Goal: Task Accomplishment & Management: Manage account settings

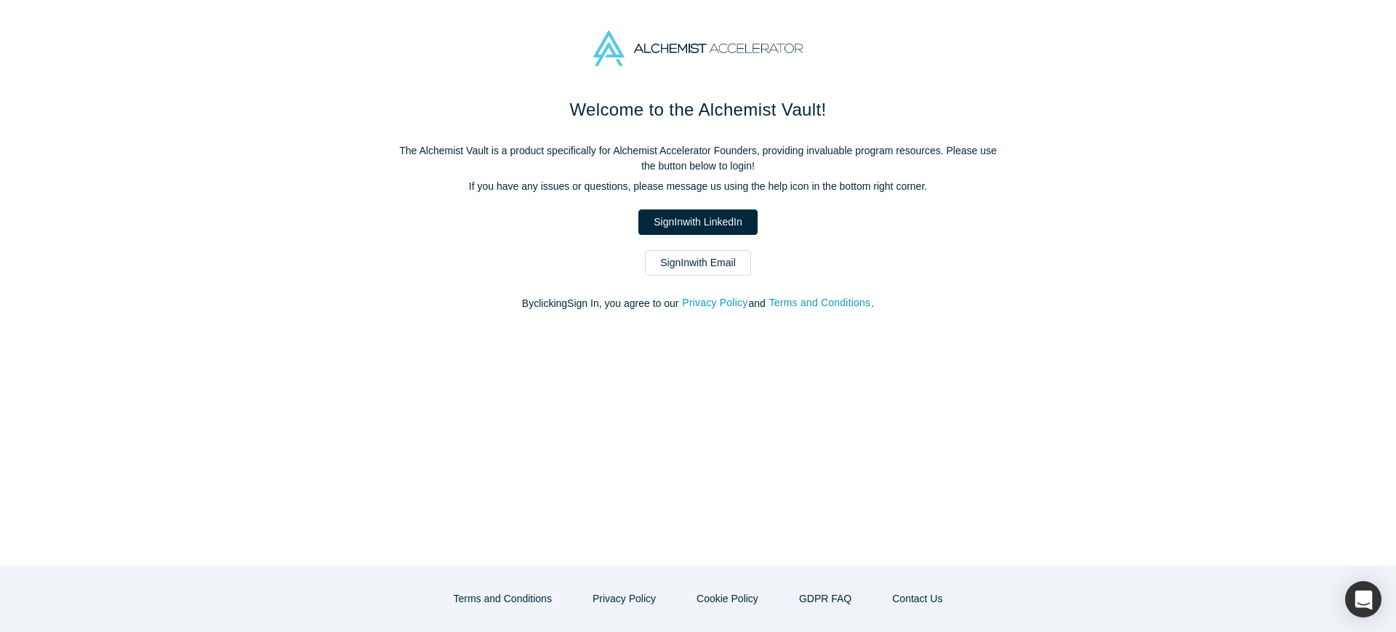
click at [688, 268] on link "Sign In with Email" at bounding box center [698, 262] width 106 height 25
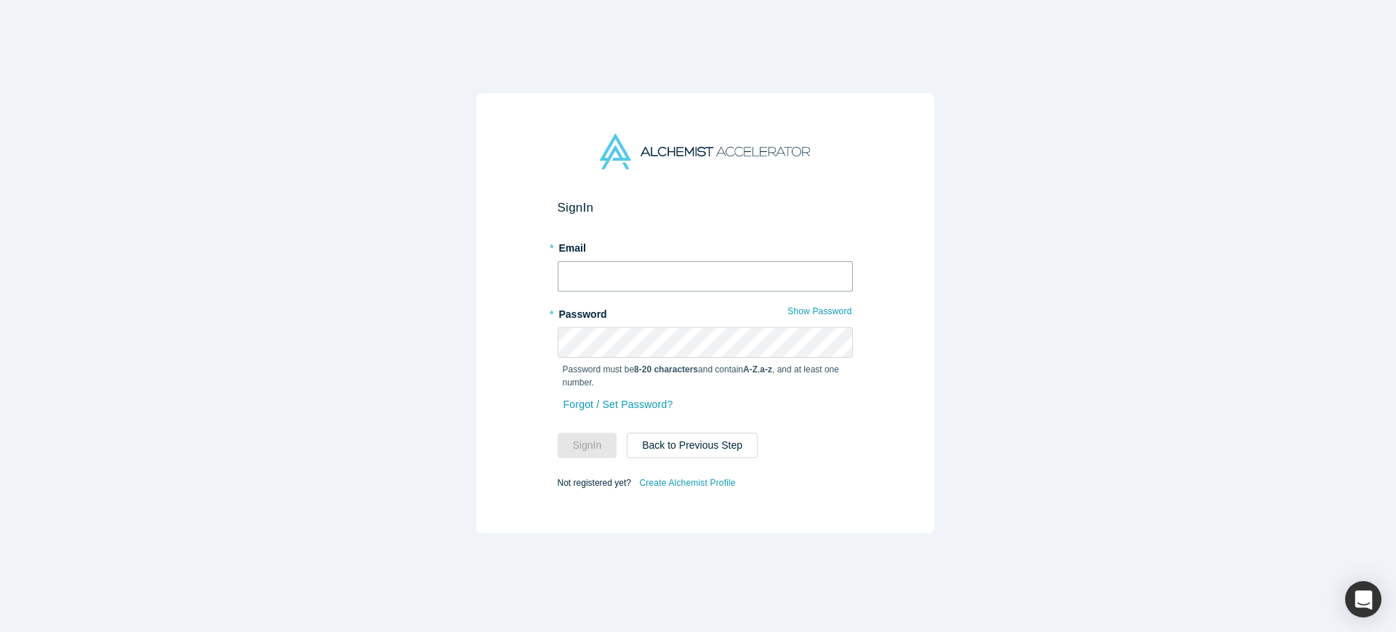
type input "[EMAIL_ADDRESS]"
click at [592, 433] on button "Sign In" at bounding box center [588, 445] width 60 height 25
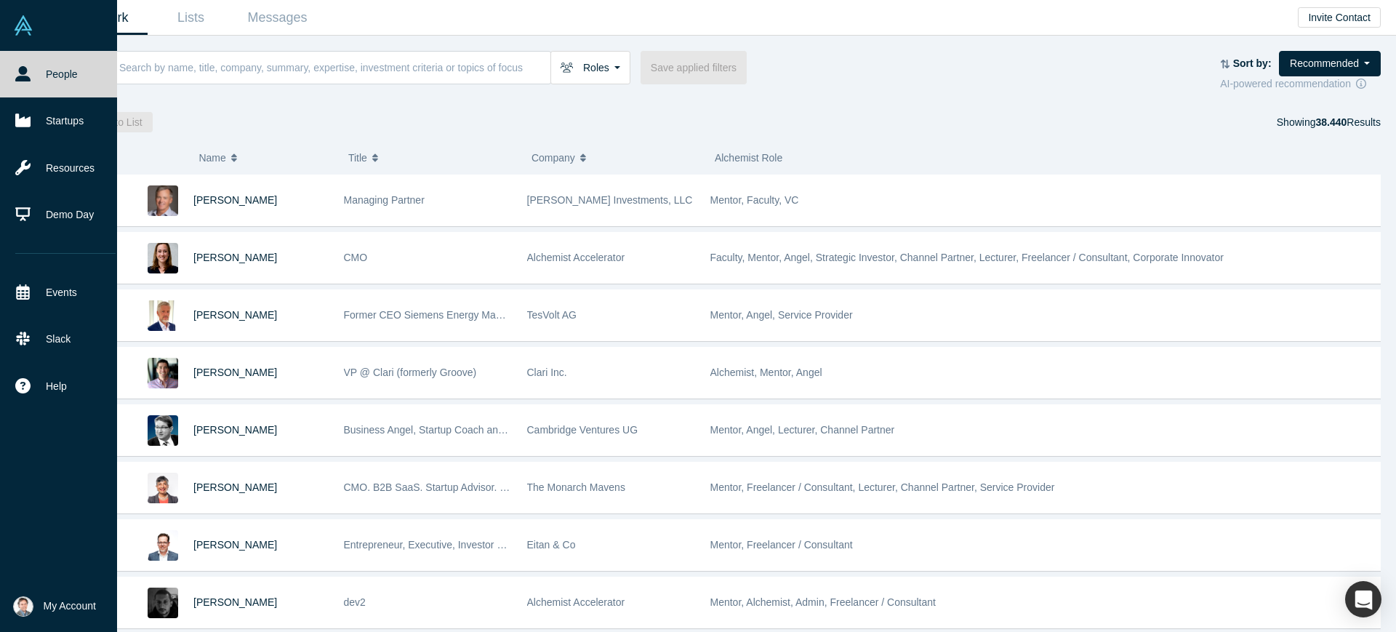
click at [27, 606] on img at bounding box center [23, 606] width 20 height 20
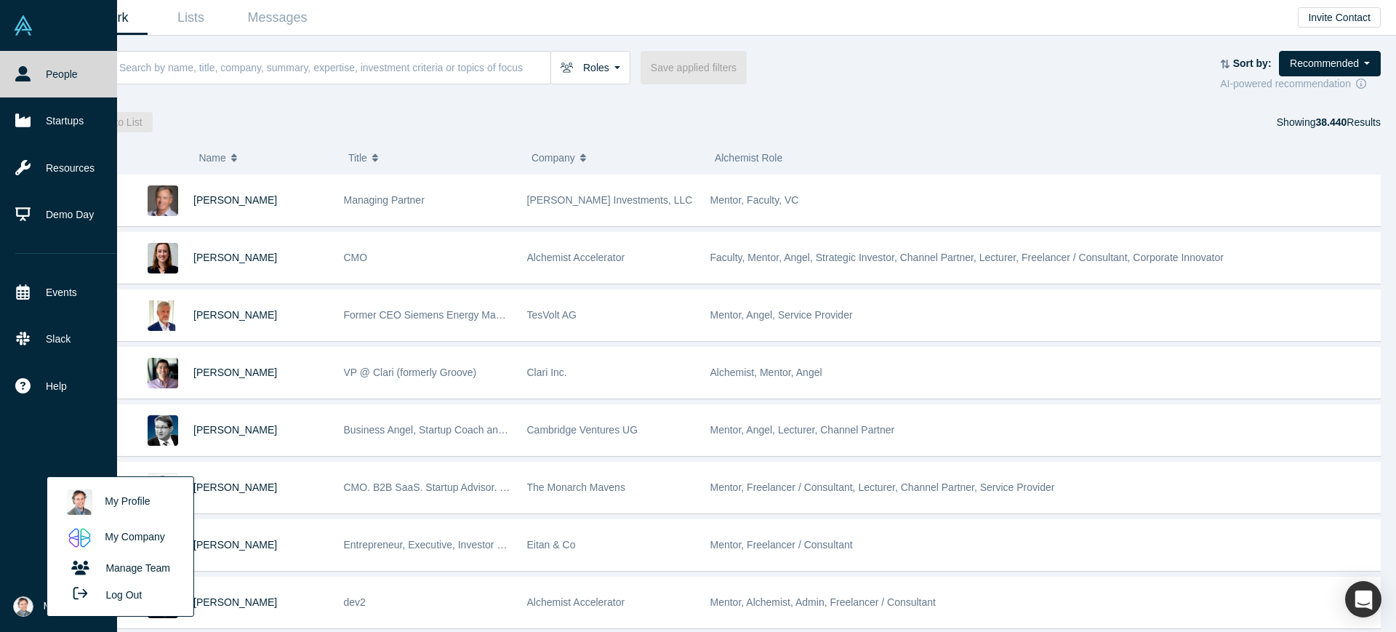
click at [103, 568] on link "Manage Team" at bounding box center [120, 567] width 121 height 25
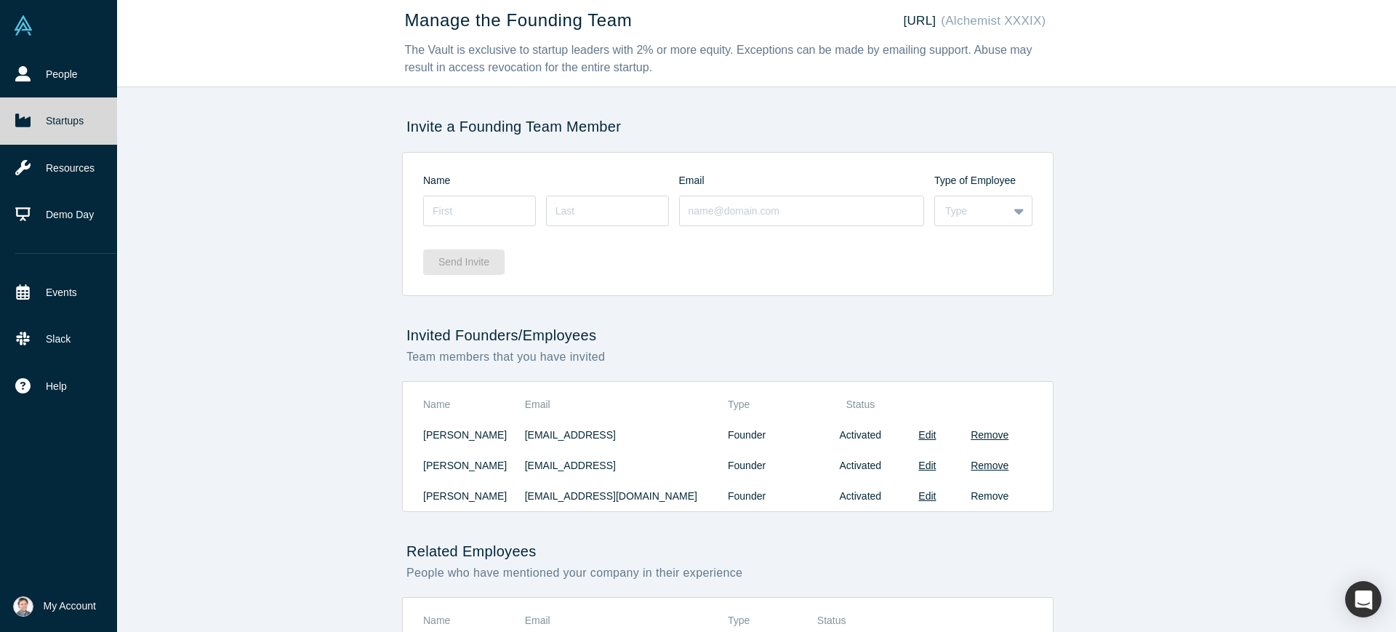
click at [980, 501] on button "Remove" at bounding box center [989, 495] width 38 height 15
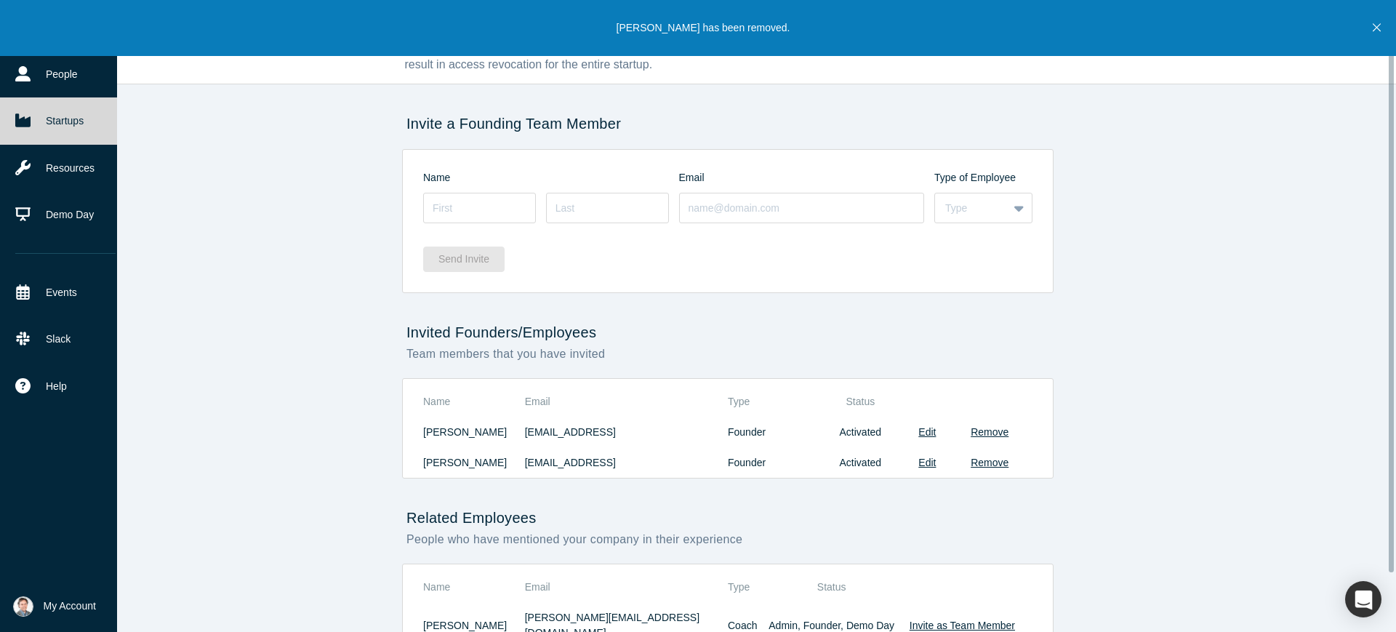
scroll to position [94, 0]
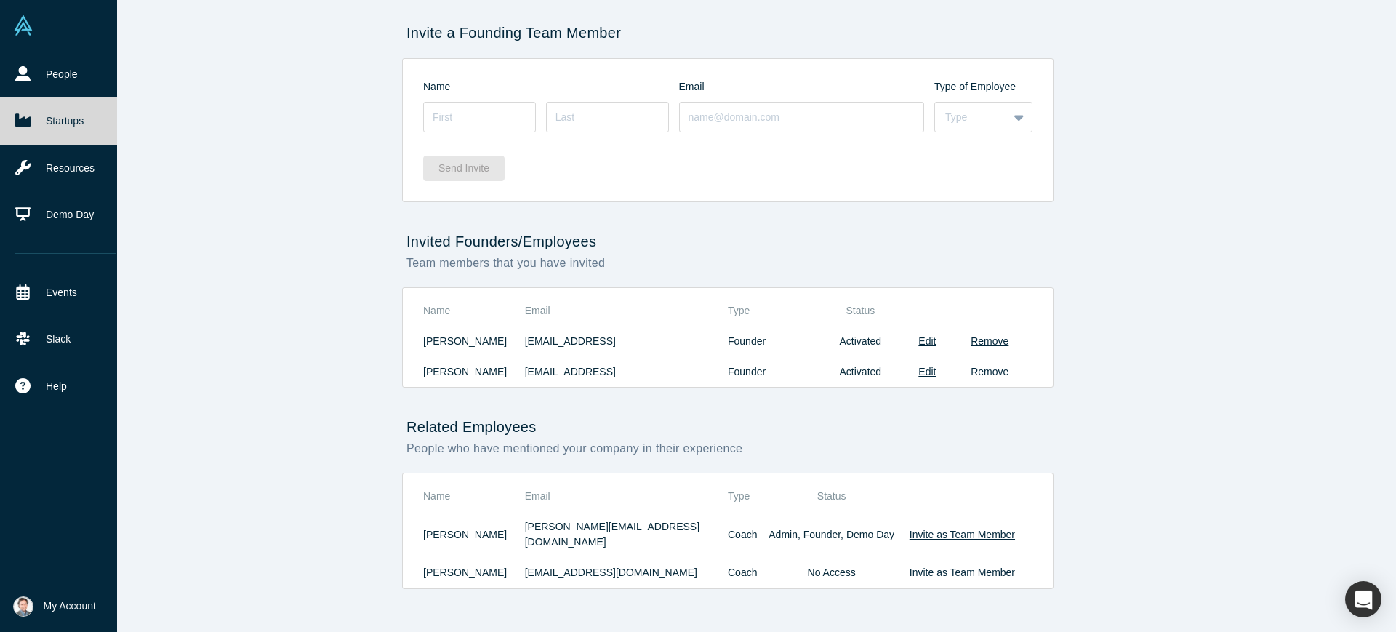
click at [975, 375] on button "Remove" at bounding box center [989, 371] width 38 height 15
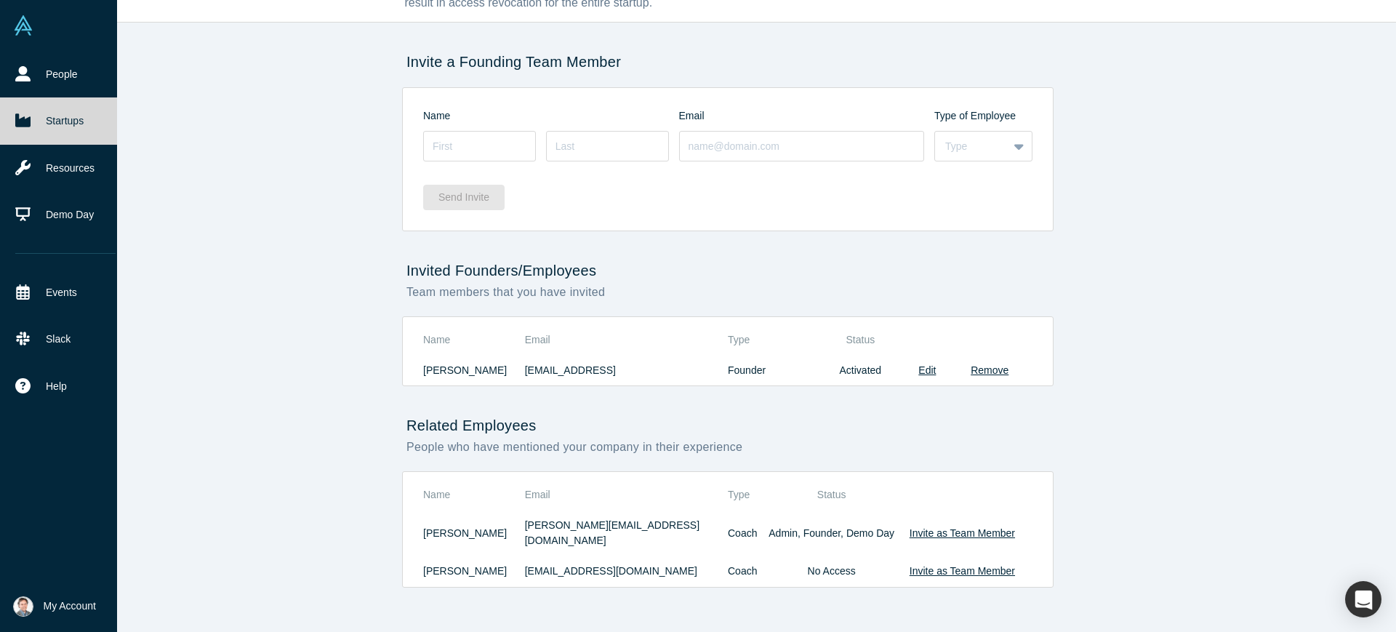
scroll to position [63, 0]
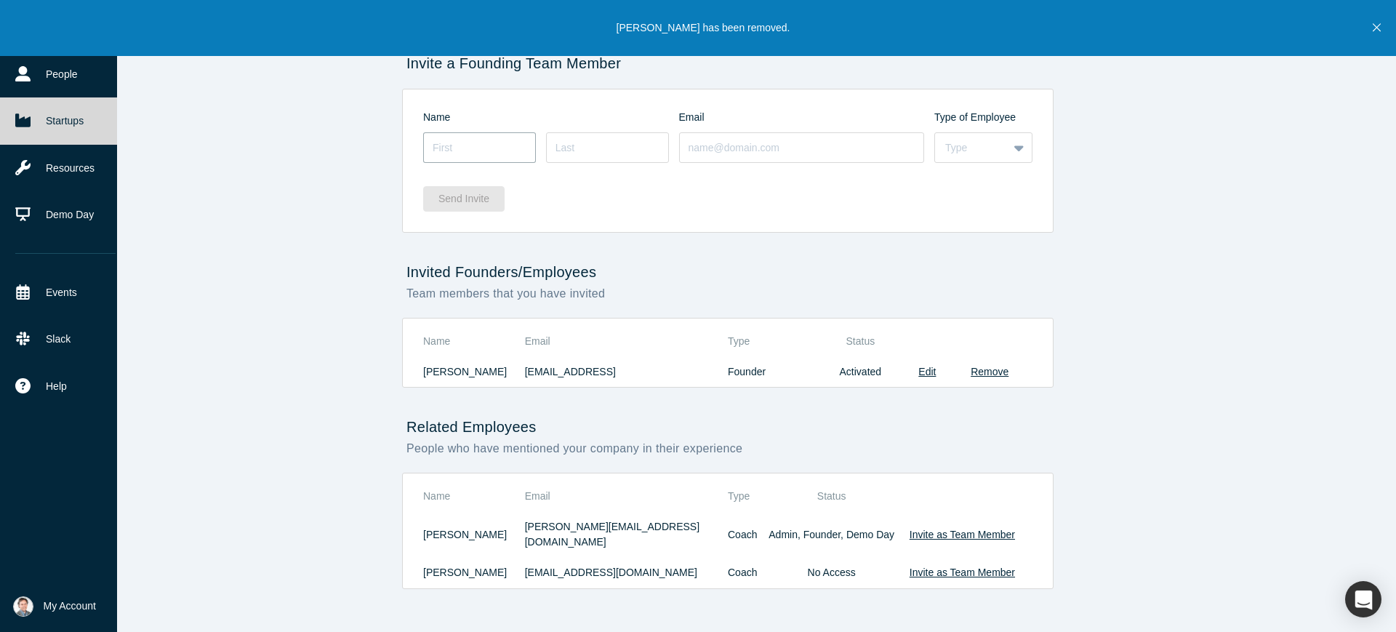
click at [504, 152] on input at bounding box center [479, 147] width 113 height 31
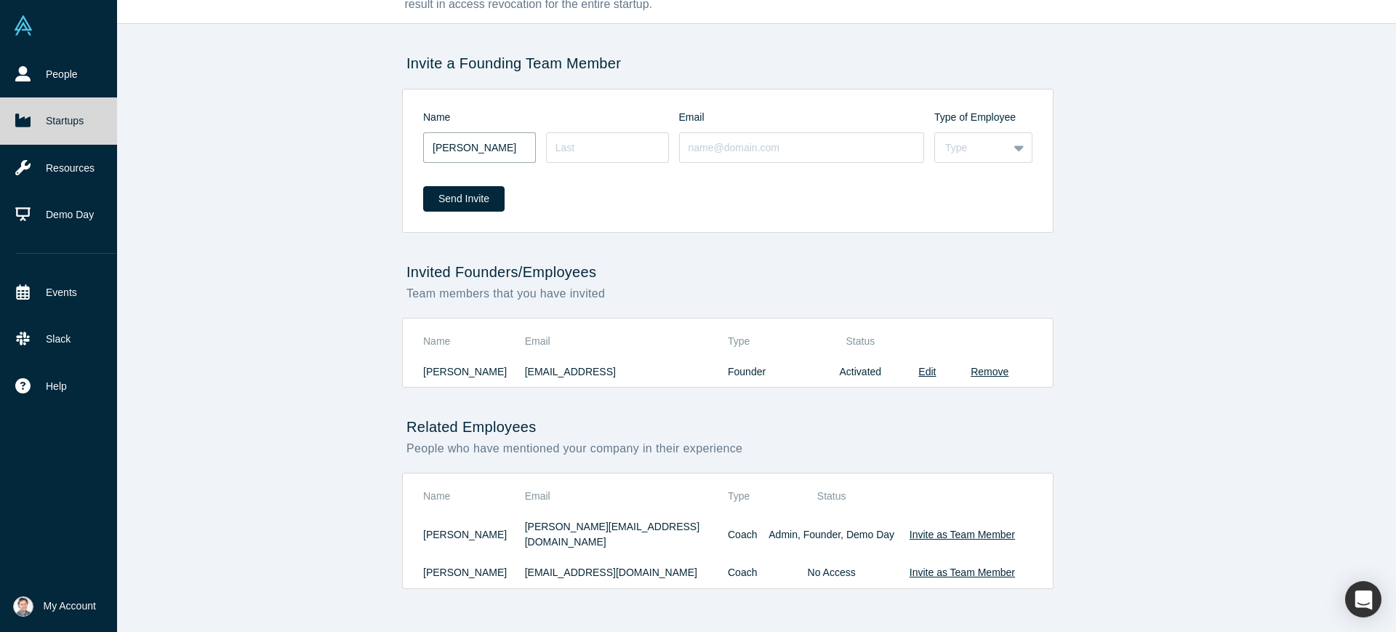
type input "[PERSON_NAME]"
click at [554, 151] on input at bounding box center [607, 147] width 123 height 31
type input "[PERSON_NAME]"
click at [736, 144] on input at bounding box center [802, 147] width 246 height 31
